Goal: Task Accomplishment & Management: Complete application form

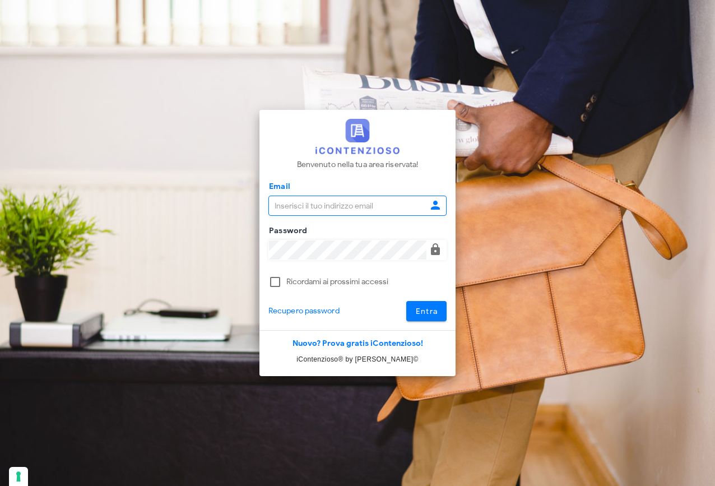
type input "raffaelesolarino@studiosolarino.it"
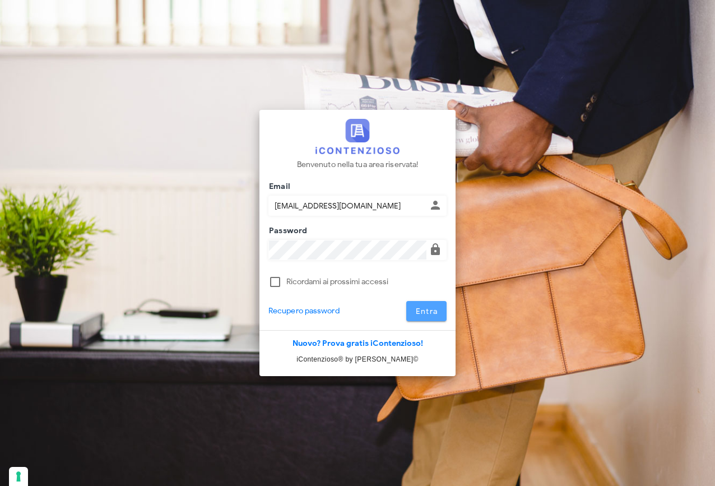
click at [433, 313] on span "Entra" at bounding box center [426, 311] width 23 height 10
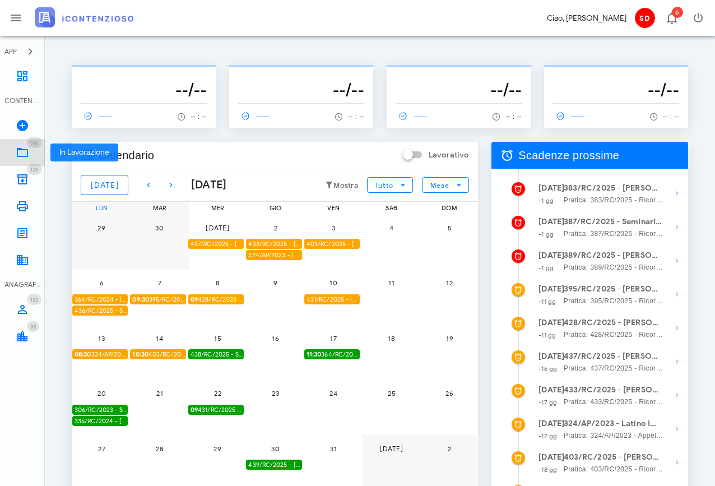
click at [20, 152] on icon at bounding box center [22, 152] width 13 height 13
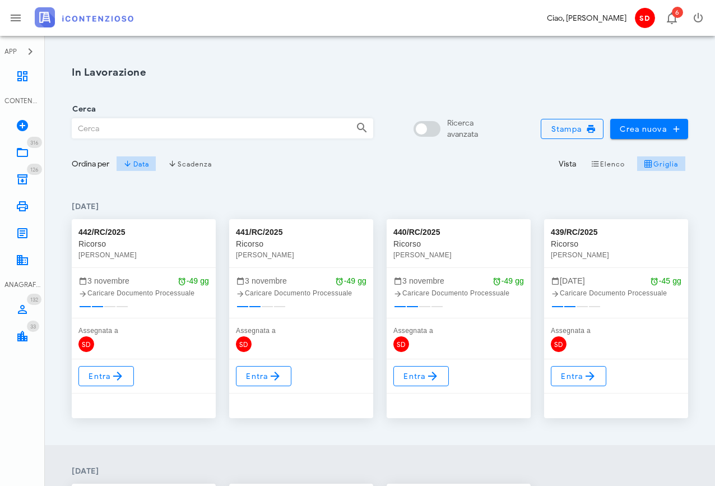
click at [118, 133] on input "Cerca" at bounding box center [209, 128] width 275 height 19
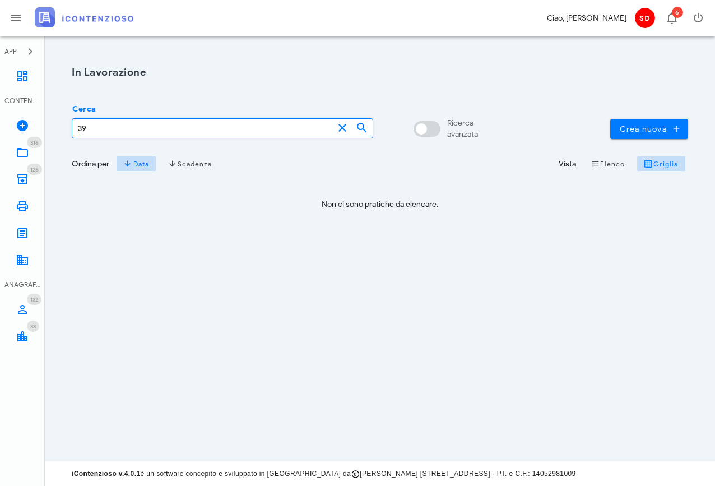
type input "3"
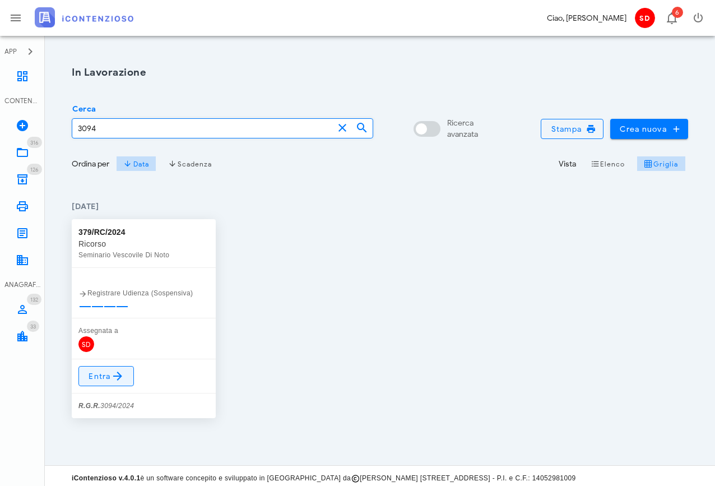
type input "3094"
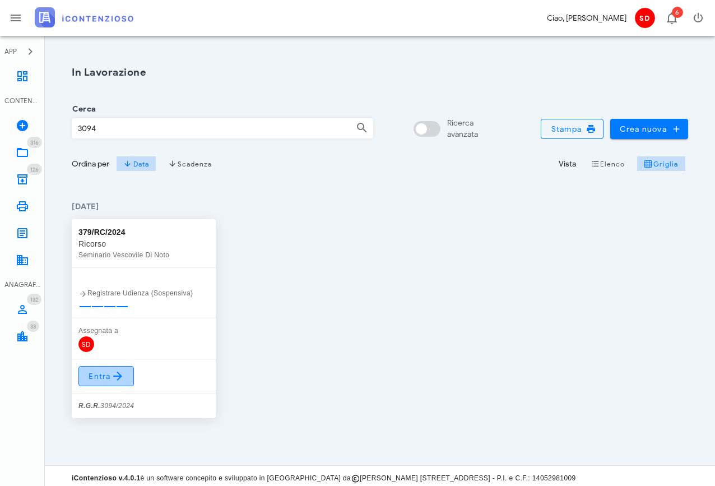
click at [108, 373] on span "Entra" at bounding box center [106, 375] width 36 height 13
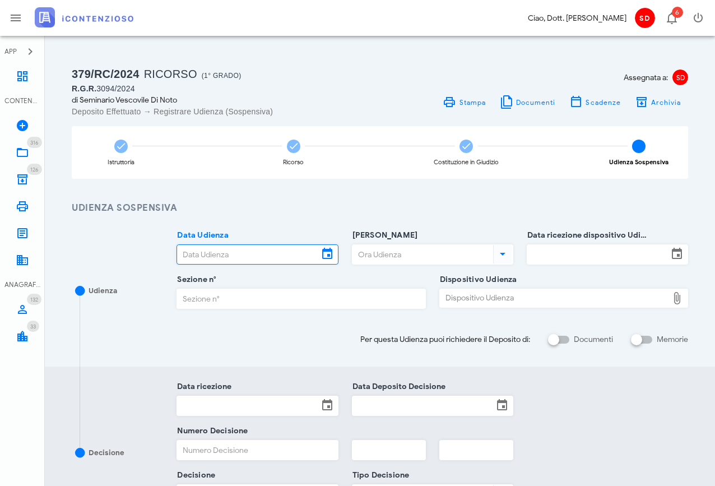
click at [243, 254] on input "Data Udienza" at bounding box center [247, 254] width 141 height 19
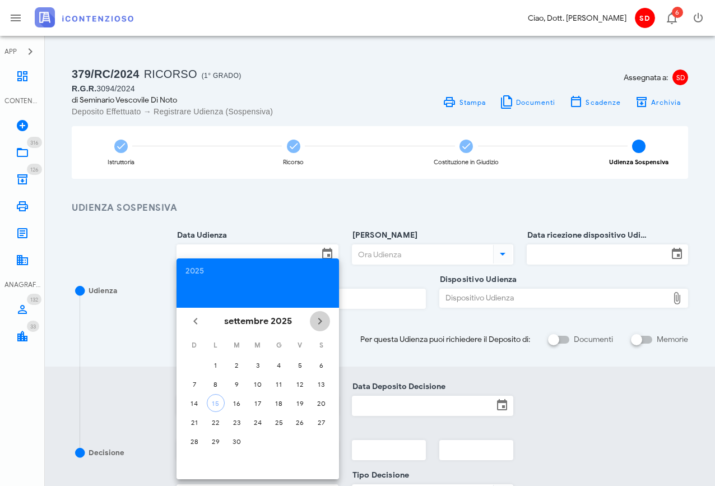
click at [319, 320] on icon "Il prossimo mese" at bounding box center [319, 320] width 13 height 13
click at [302, 384] on div "7" at bounding box center [300, 384] width 18 height 8
type input "[DATE]"
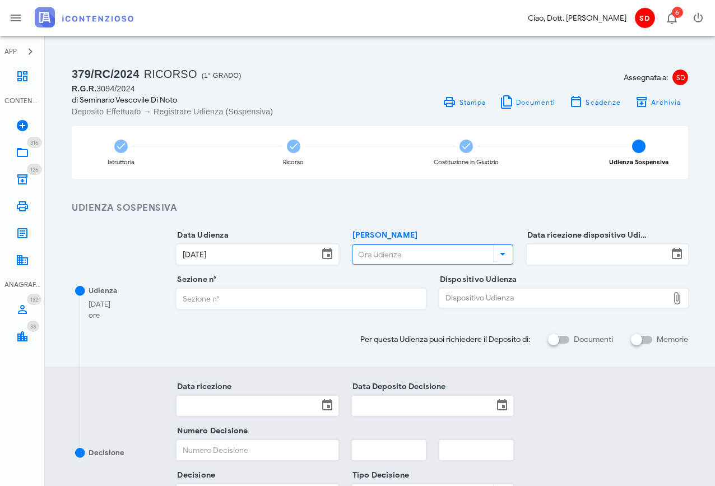
click at [396, 249] on input "[PERSON_NAME]" at bounding box center [421, 254] width 138 height 19
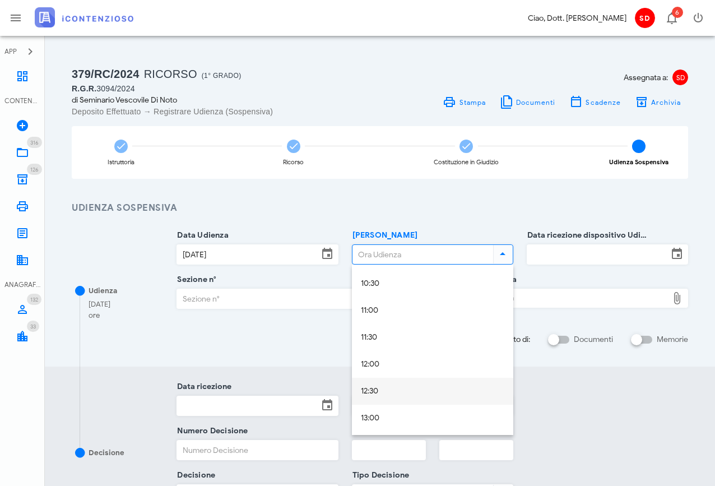
scroll to position [564, 0]
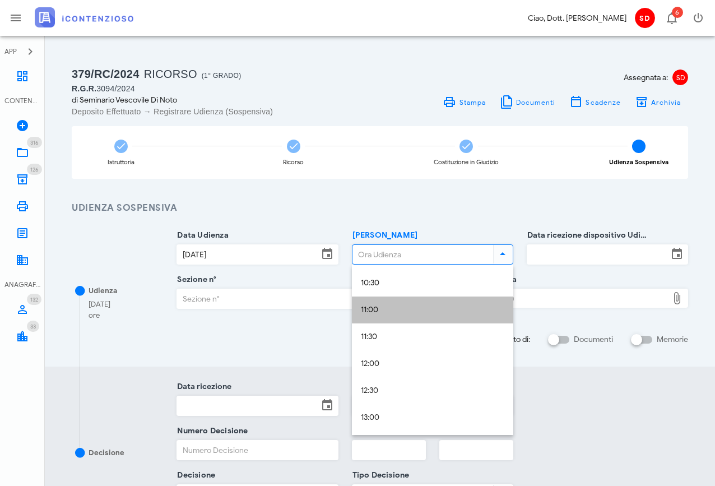
click at [377, 309] on div "11:00" at bounding box center [432, 310] width 143 height 10
type input "11:00"
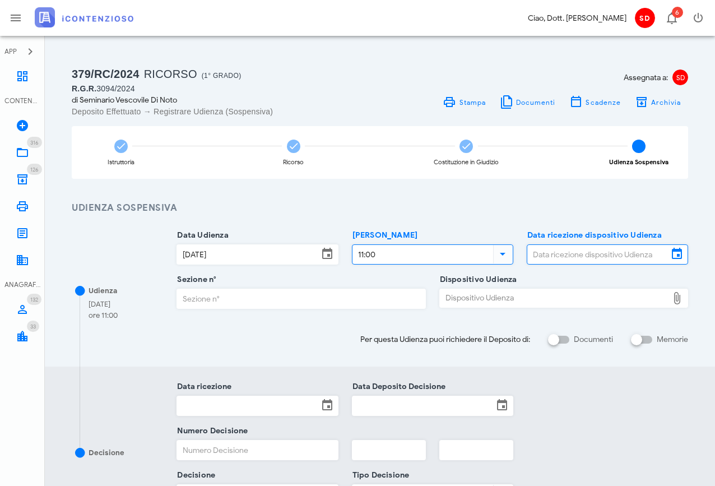
click at [564, 252] on input "Data ricezione dispositivo Udienza" at bounding box center [597, 254] width 141 height 19
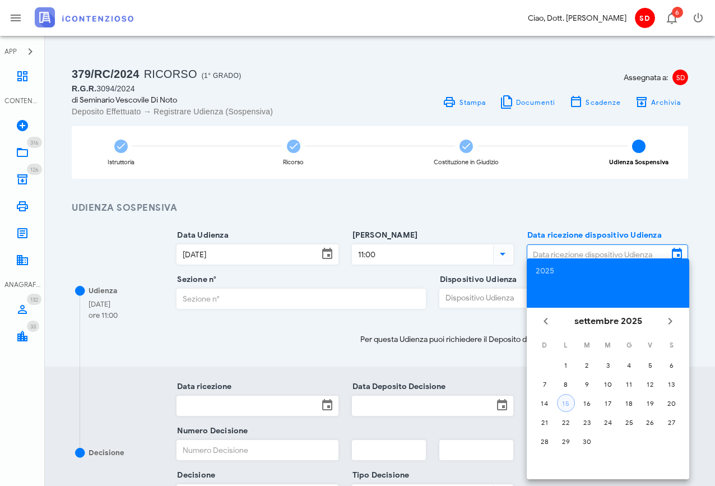
click at [567, 405] on div "15" at bounding box center [565, 403] width 17 height 8
type input "[DATE]"
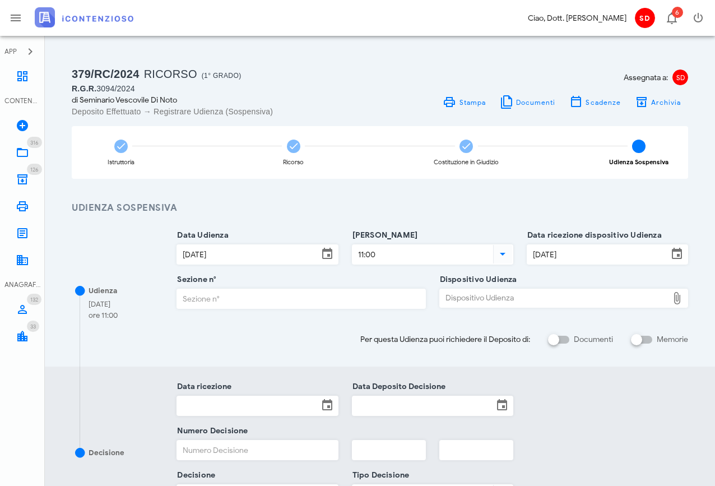
click at [232, 295] on input "Sezione n°" at bounding box center [301, 298] width 248 height 19
type input "1"
click at [463, 296] on div "Dispositivo Udienza" at bounding box center [554, 298] width 228 height 18
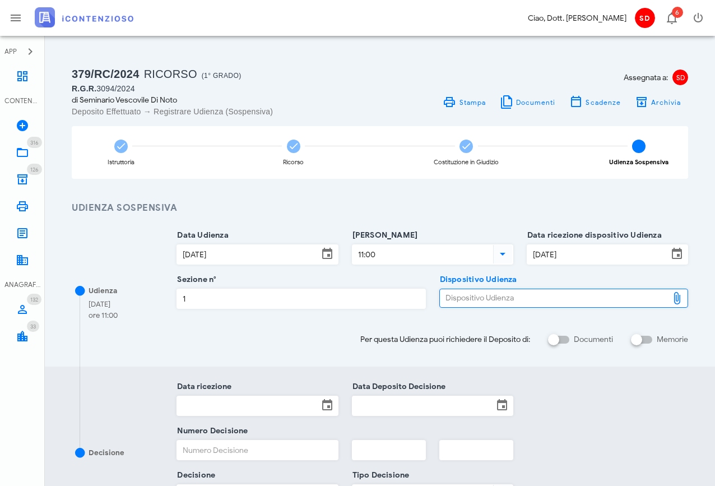
click at [453, 296] on div "Dispositivo Udienza" at bounding box center [554, 298] width 228 height 18
type input "C:\fakepath\AvvTratt___3094_2024-2.pdf"
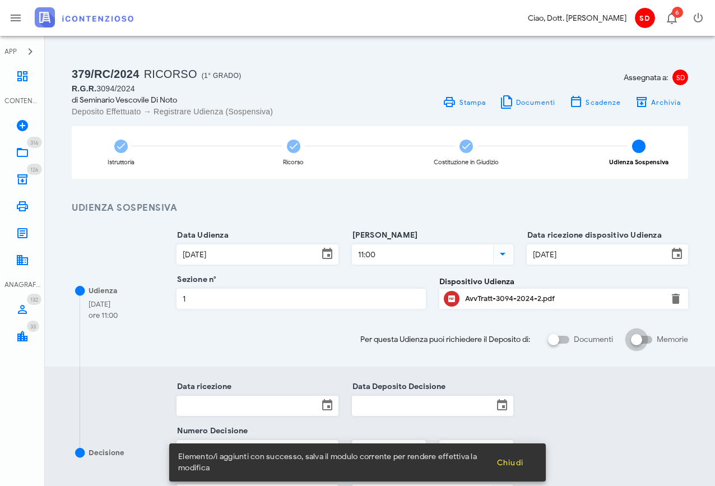
click at [650, 341] on input "Memorie" at bounding box center [641, 339] width 21 height 13
checkbox input "false"
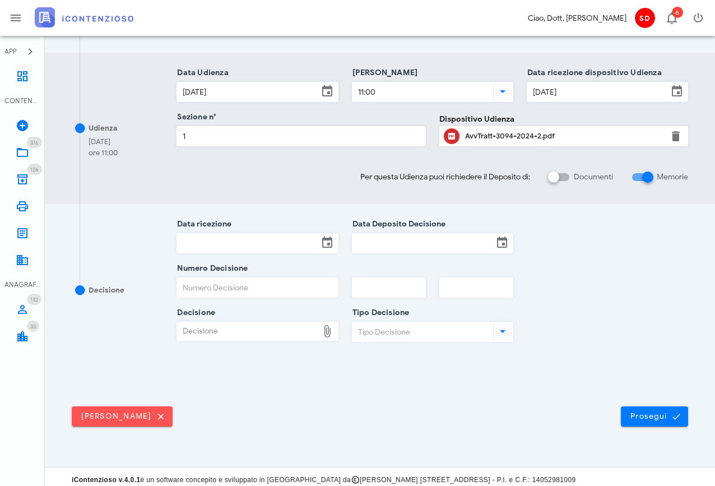
scroll to position [313, 0]
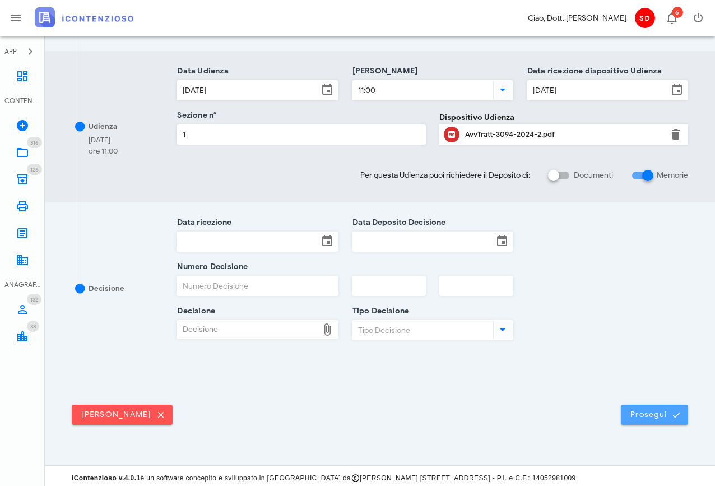
click at [654, 412] on span "Prosegui" at bounding box center [654, 415] width 49 height 10
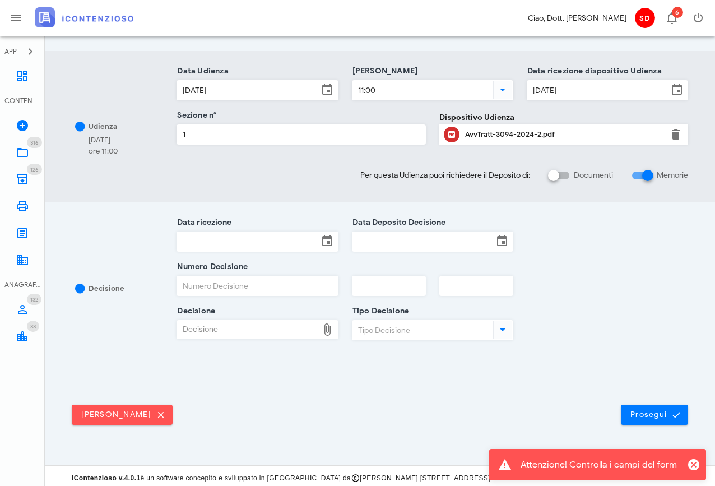
scroll to position [0, 0]
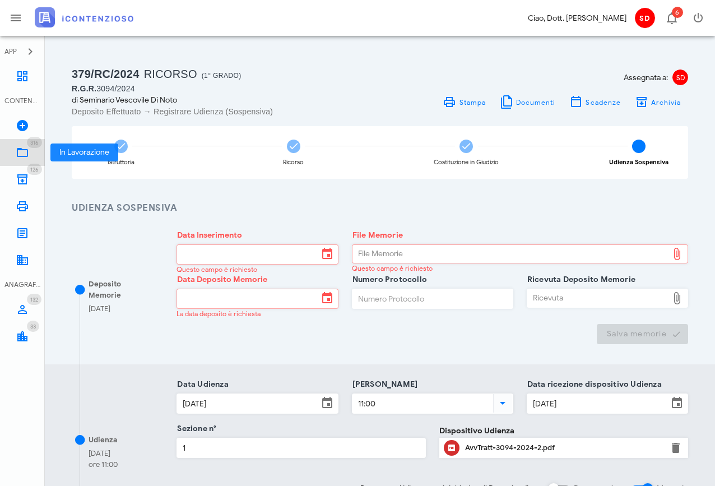
click at [22, 153] on icon at bounding box center [22, 152] width 13 height 13
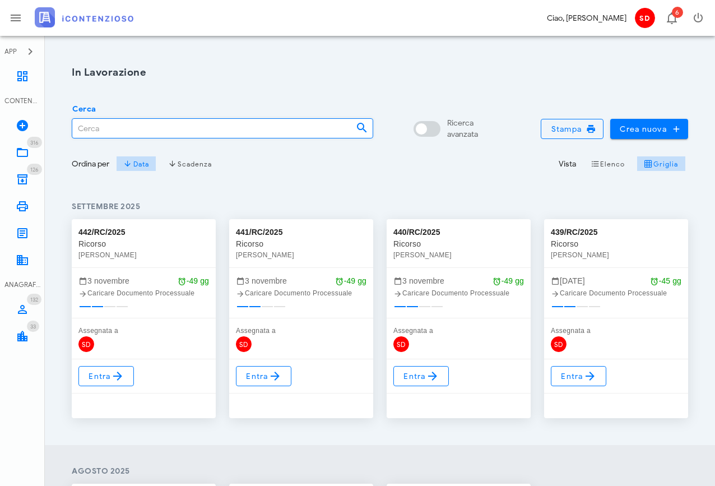
click at [128, 131] on input "Cerca" at bounding box center [209, 128] width 275 height 19
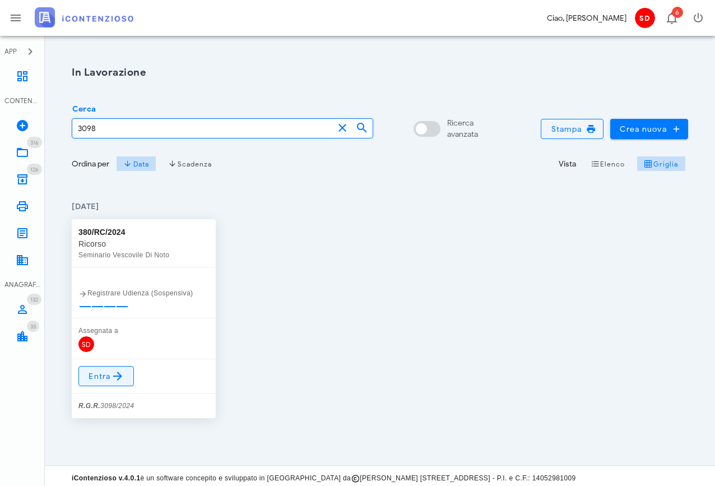
type input "3098"
click at [101, 375] on span "Entra" at bounding box center [106, 375] width 36 height 13
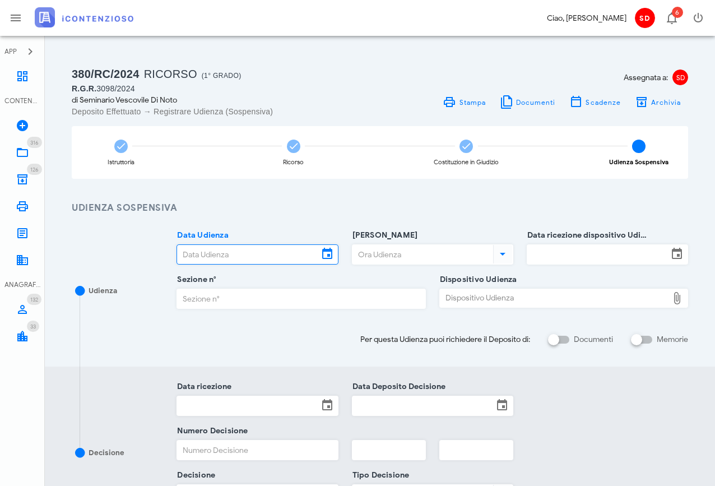
click at [217, 254] on input "Data Udienza" at bounding box center [247, 254] width 141 height 19
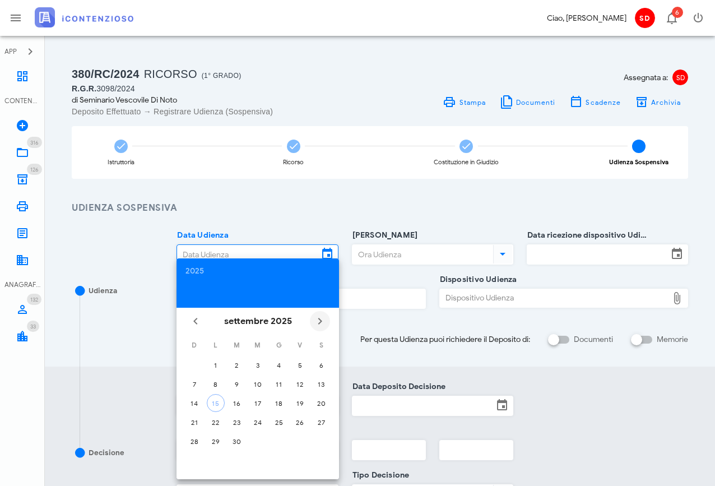
click at [316, 317] on icon "Il prossimo mese" at bounding box center [319, 320] width 13 height 13
click at [299, 383] on div "7" at bounding box center [300, 384] width 18 height 8
type input "[DATE]"
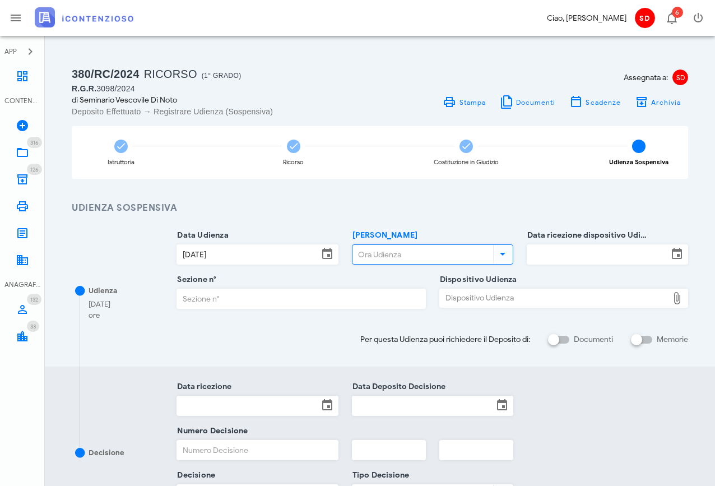
click at [391, 252] on input "[PERSON_NAME]" at bounding box center [421, 254] width 138 height 19
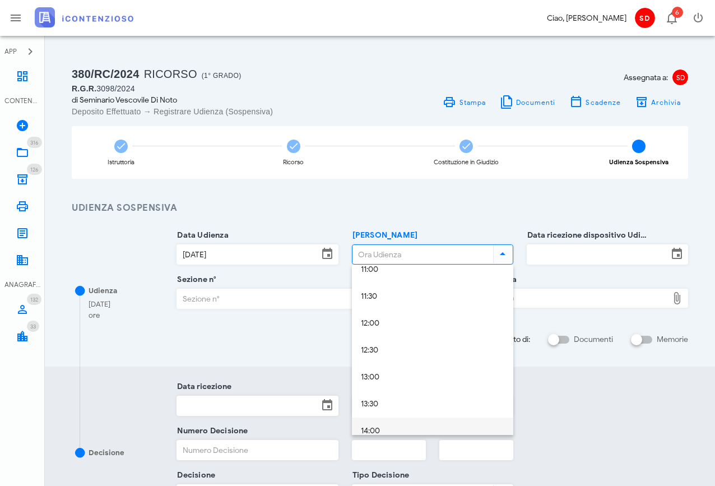
scroll to position [585, 0]
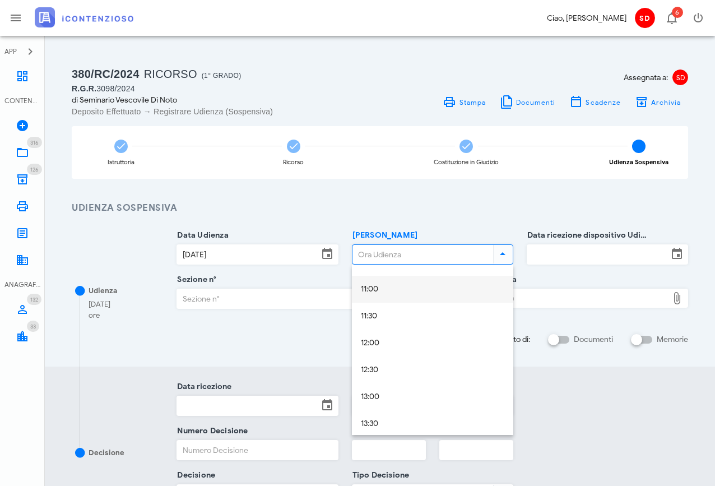
click at [381, 286] on div "11:00" at bounding box center [432, 290] width 143 height 10
type input "11:00"
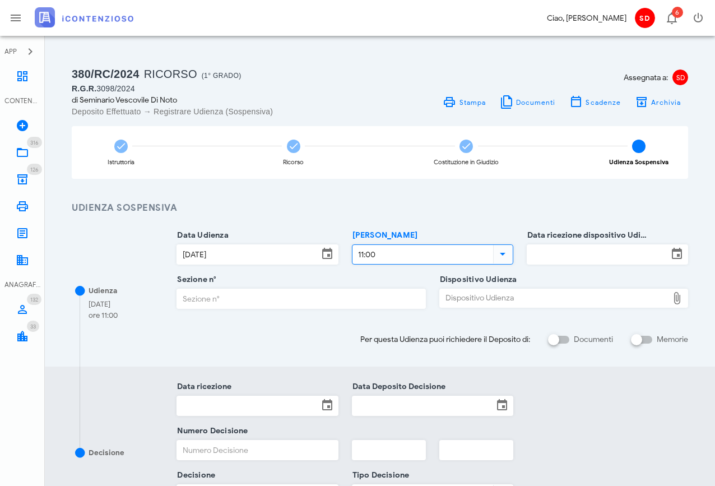
scroll to position [1, 0]
click at [551, 253] on input "Data ricezione dispositivo Udienza" at bounding box center [597, 253] width 141 height 19
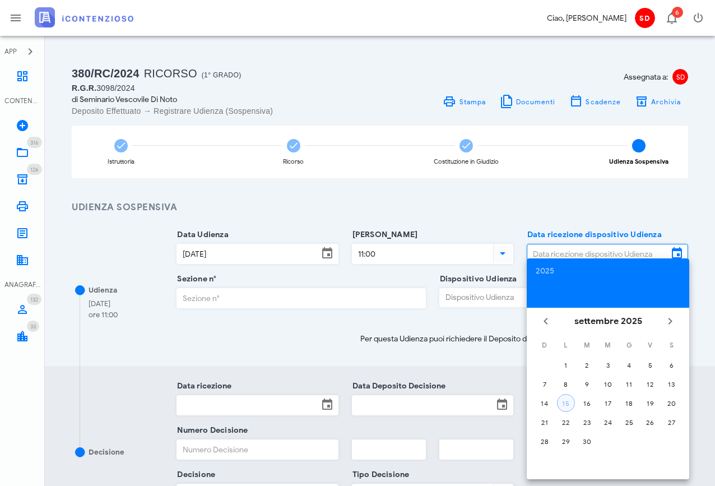
click at [568, 403] on div "15" at bounding box center [565, 403] width 17 height 8
type input "[DATE]"
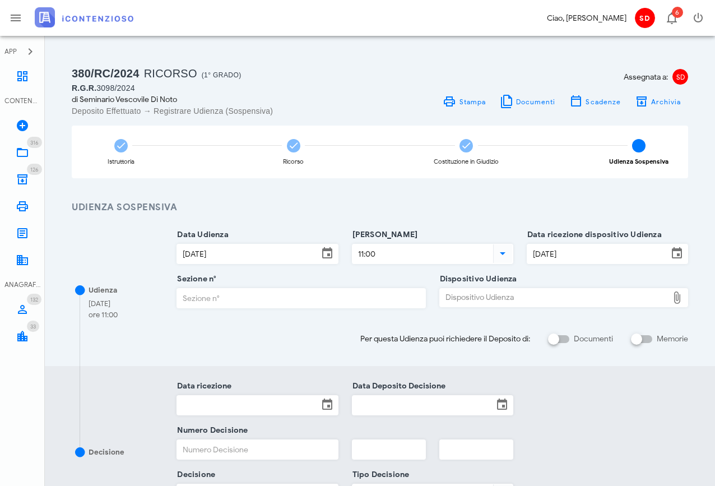
click at [278, 294] on input "Sezione n°" at bounding box center [301, 298] width 248 height 19
type input "1"
click at [516, 299] on div "Dispositivo Udienza" at bounding box center [554, 298] width 228 height 18
type input "C:\fakepath\AvvTratt___3094_2024-2.pdf"
click at [650, 338] on input "Memorie" at bounding box center [641, 338] width 21 height 13
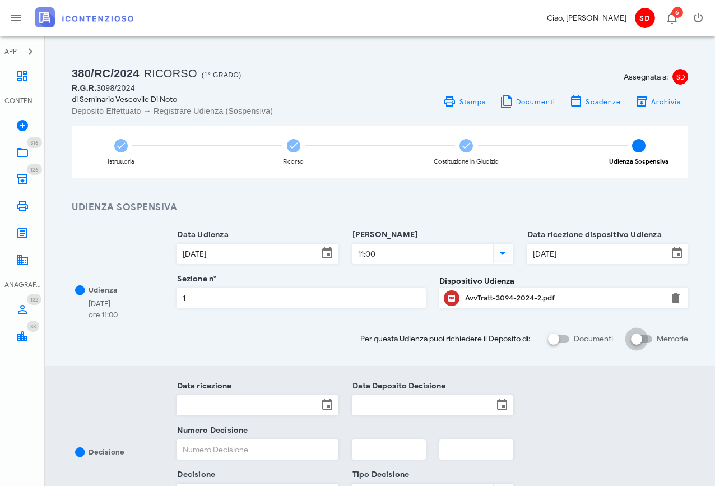
checkbox input "false"
